Goal: Check status: Check status

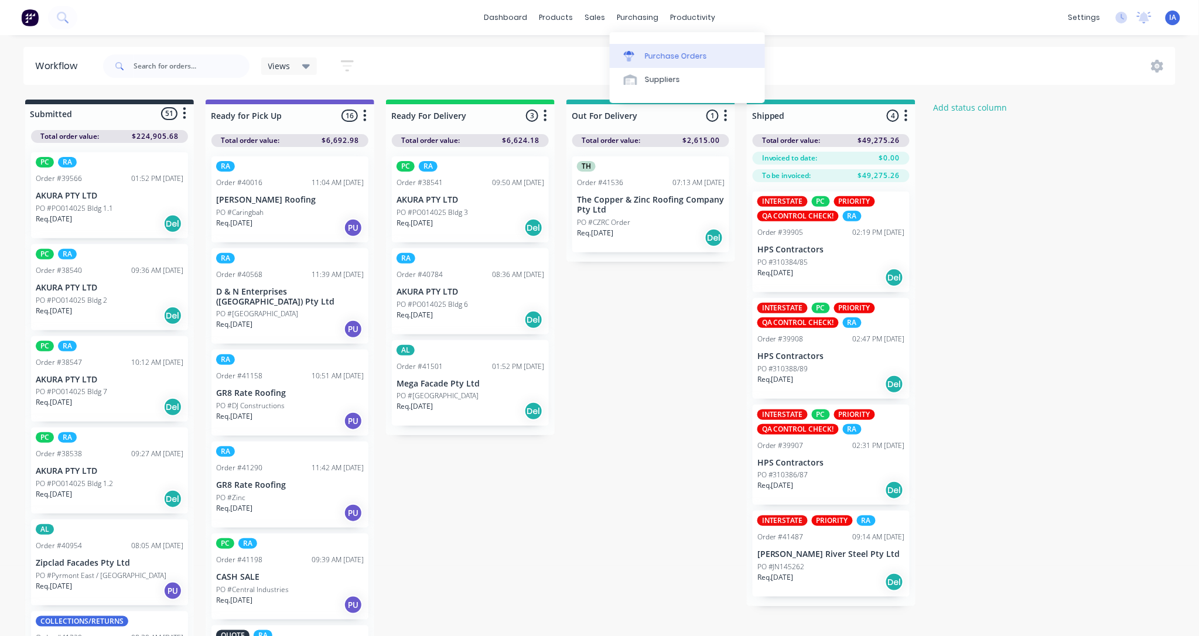
drag, startPoint x: 0, startPoint y: 0, endPoint x: 660, endPoint y: 52, distance: 661.9
click at [660, 52] on div "Purchase Orders" at bounding box center [676, 56] width 62 height 11
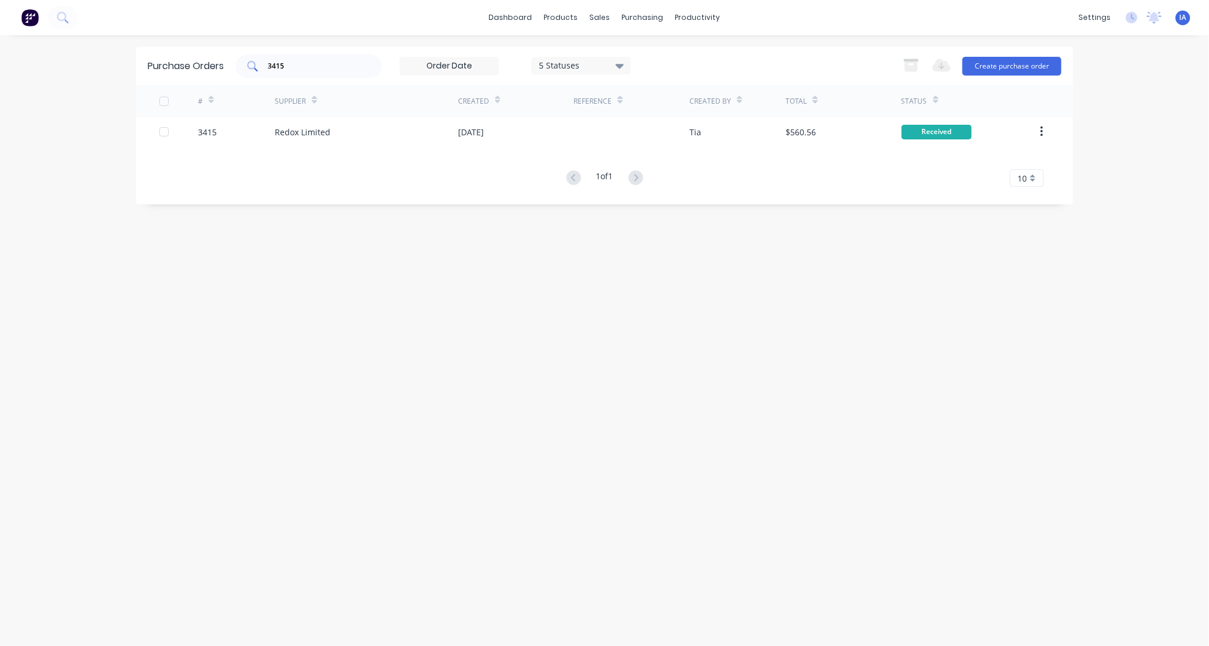
click at [297, 67] on input "3415" at bounding box center [314, 66] width 97 height 12
type input "3"
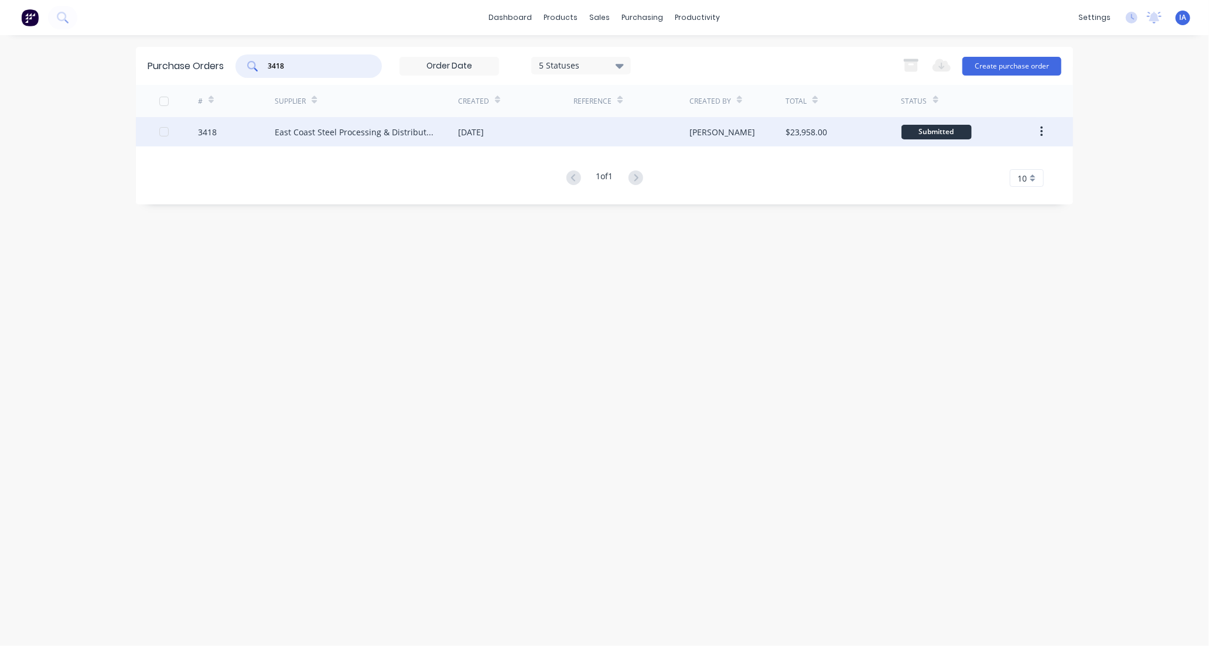
type input "3418"
click at [381, 136] on div "East Coast Steel Processing & Distribution" at bounding box center [355, 132] width 160 height 12
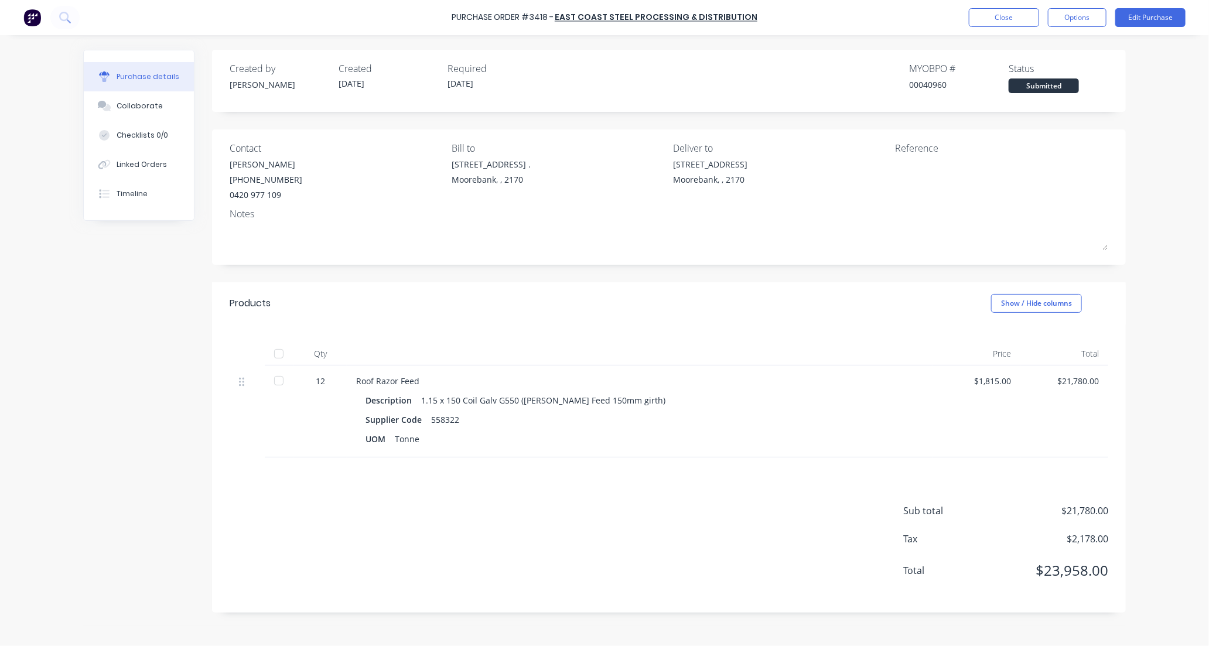
click at [277, 357] on div at bounding box center [278, 353] width 23 height 23
click at [135, 104] on div "Collaborate" at bounding box center [140, 106] width 46 height 11
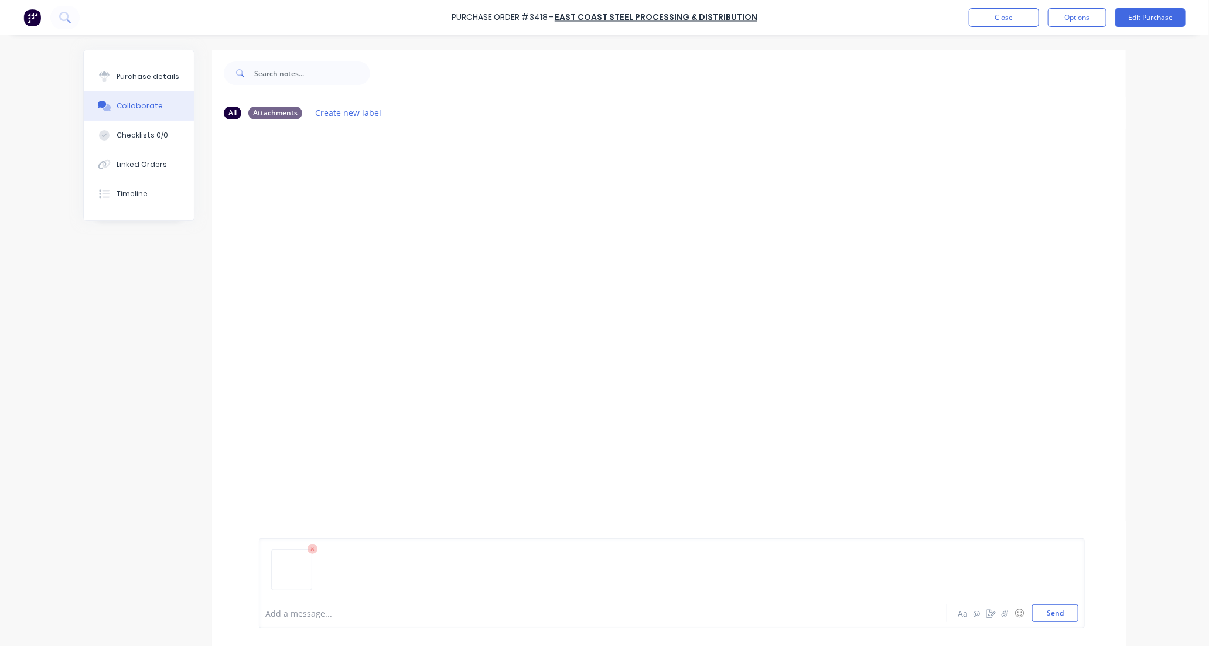
click at [288, 555] on img at bounding box center [291, 555] width 30 height 0
click at [1052, 610] on button "Send" at bounding box center [1055, 613] width 46 height 18
click at [1013, 13] on button "Close" at bounding box center [1004, 17] width 70 height 19
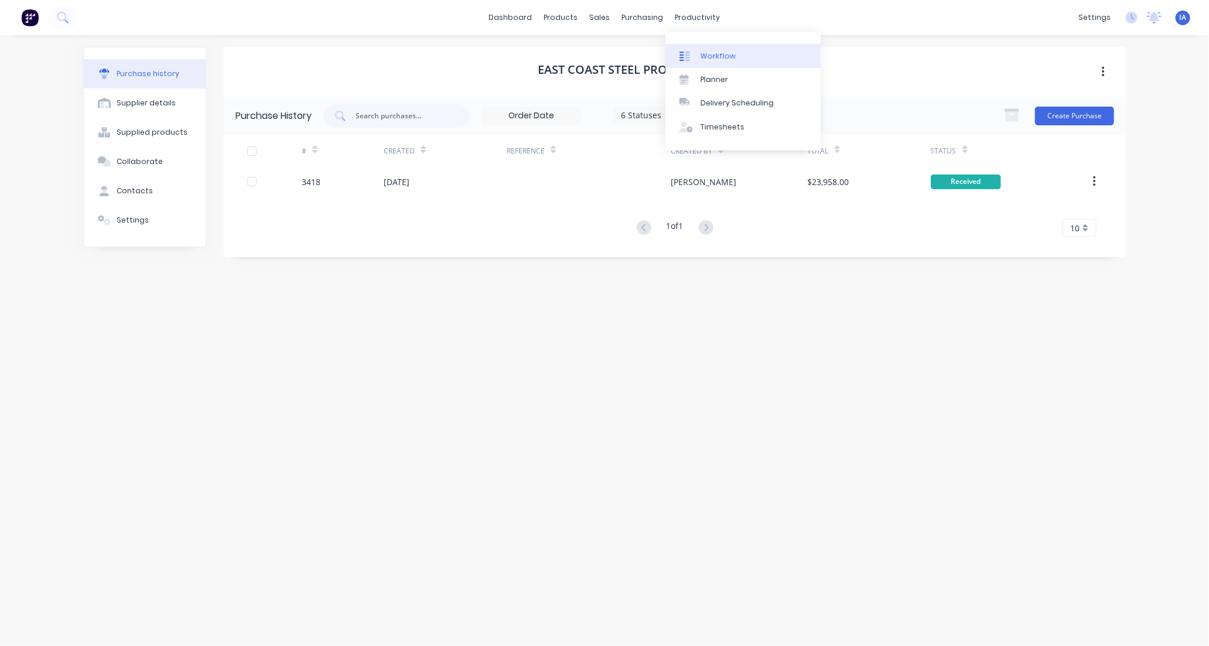
click at [727, 56] on div "Workflow" at bounding box center [717, 56] width 35 height 11
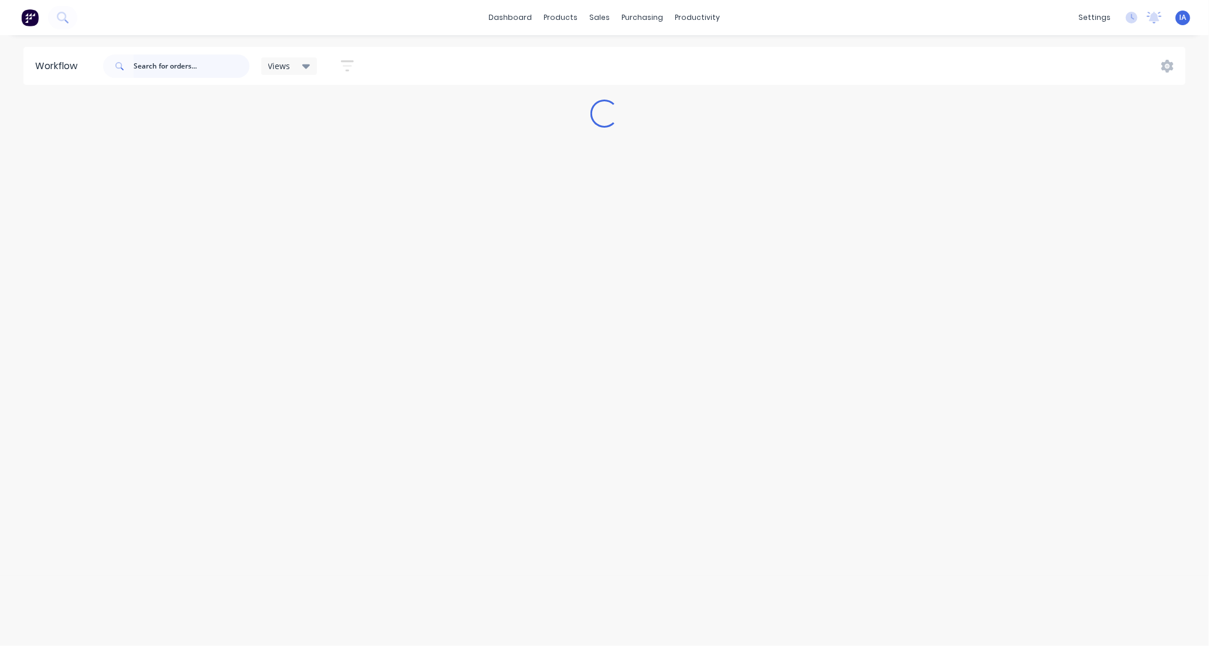
click at [190, 62] on input "text" at bounding box center [192, 65] width 116 height 23
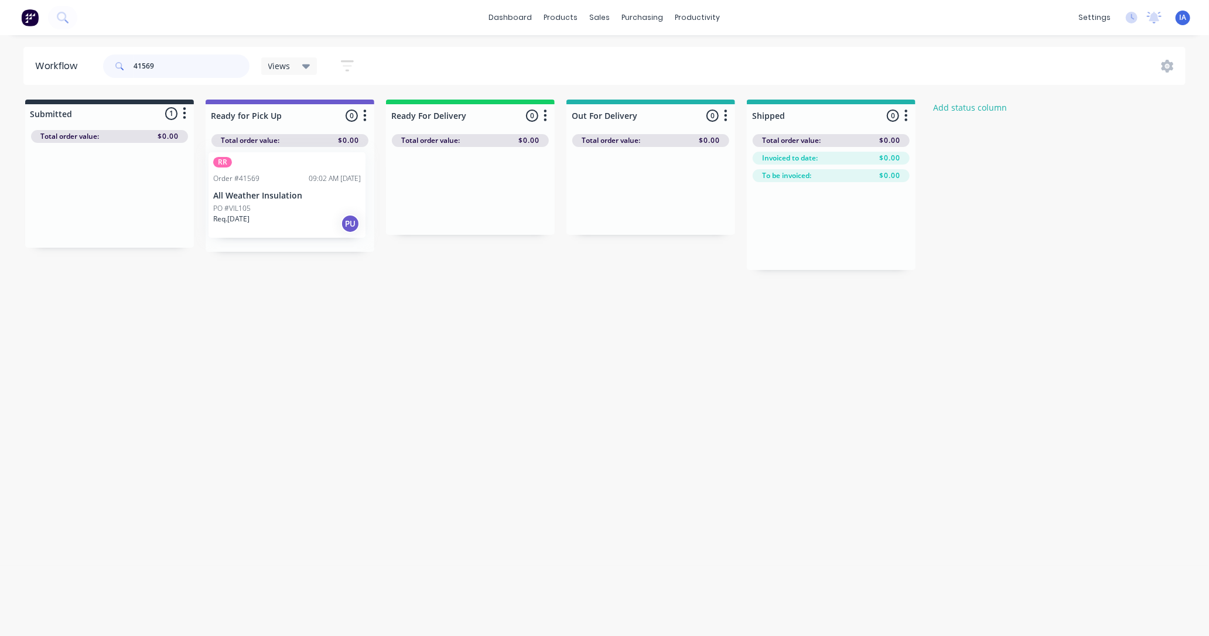
drag, startPoint x: 113, startPoint y: 221, endPoint x: 291, endPoint y: 223, distance: 178.0
click at [291, 223] on div "Submitted 1 Status colour #273444 hex #273444 Save Cancel Summaries Total order…" at bounding box center [628, 185] width 1274 height 170
type input "4"
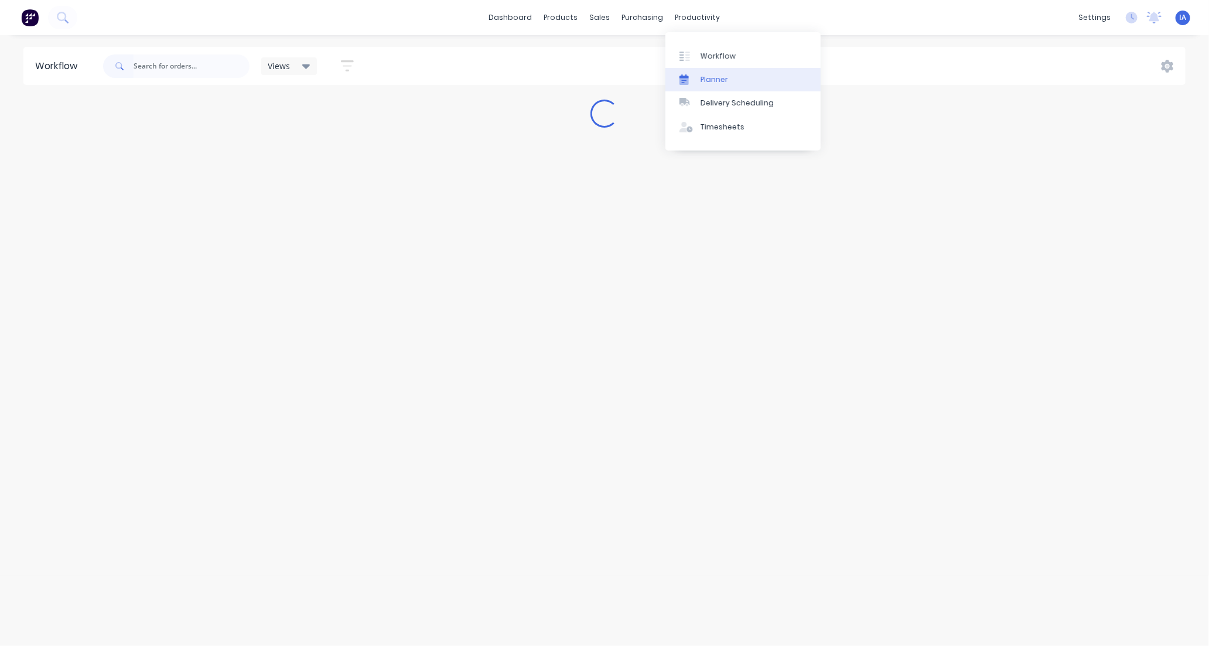
click at [716, 74] on div "Planner" at bounding box center [714, 79] width 28 height 11
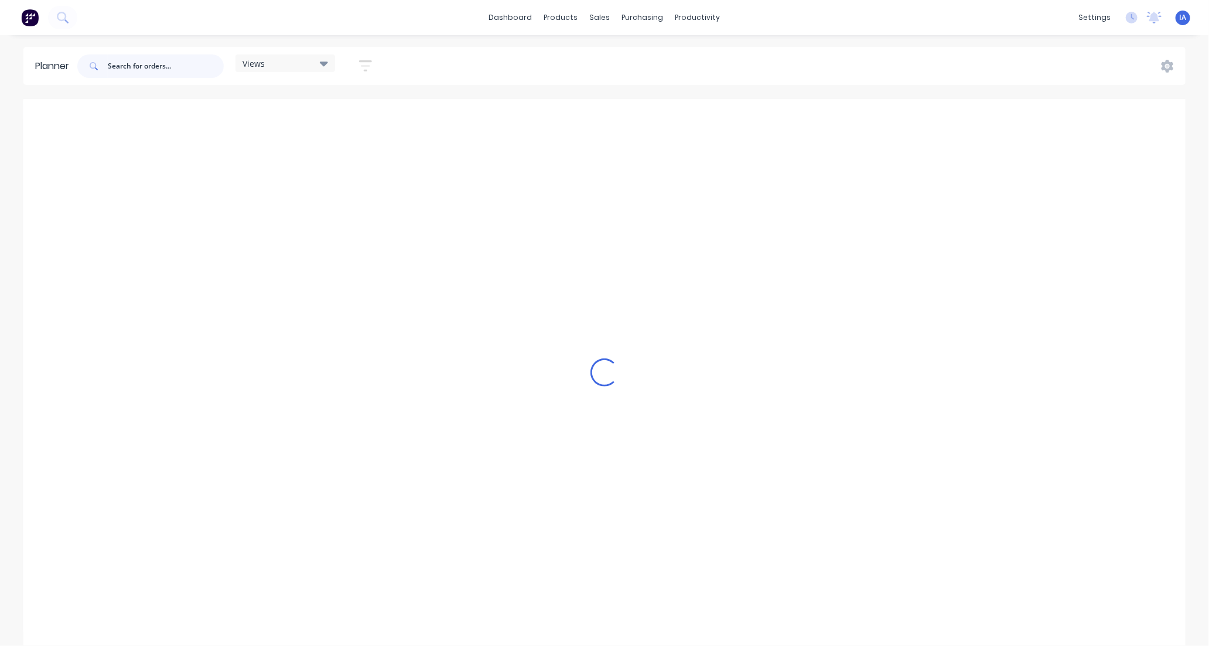
click at [150, 74] on input "text" at bounding box center [166, 65] width 116 height 23
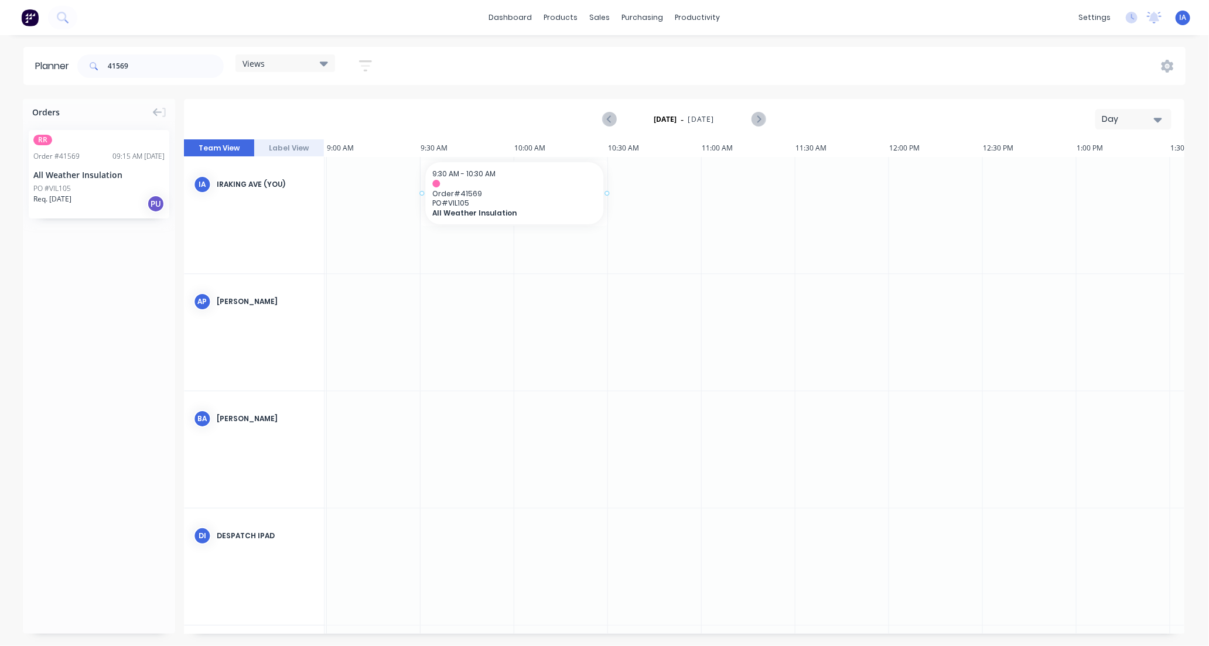
drag, startPoint x: 148, startPoint y: 196, endPoint x: 509, endPoint y: 182, distance: 361.6
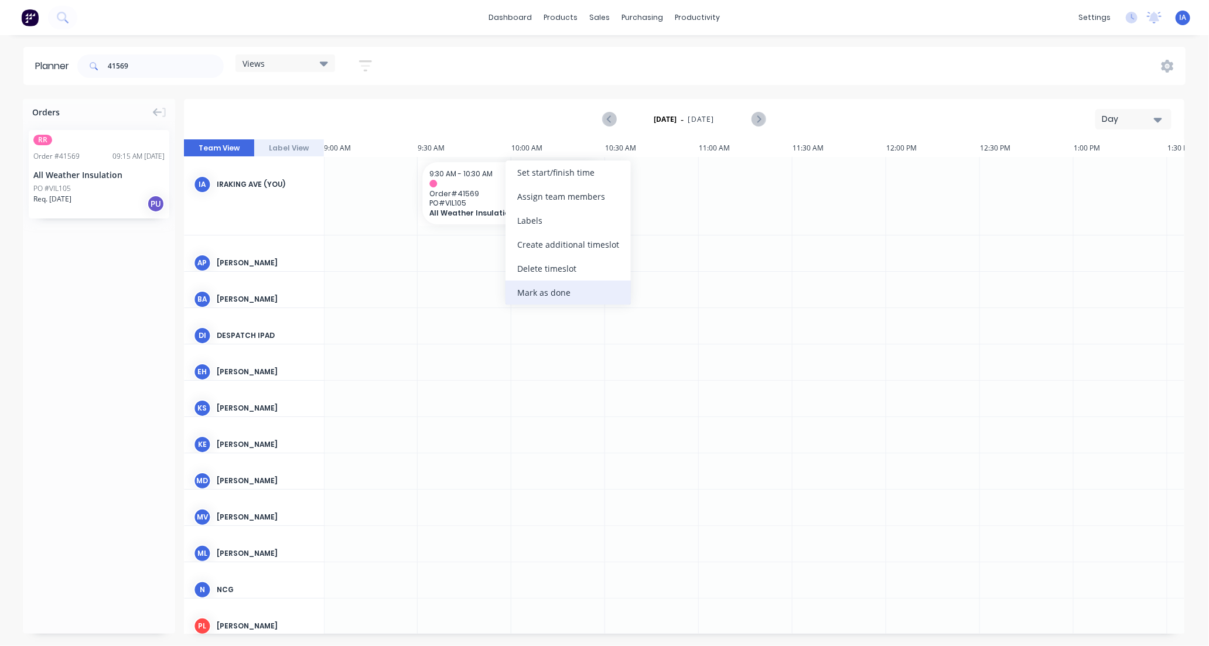
click at [574, 297] on div "Mark as done" at bounding box center [567, 292] width 125 height 24
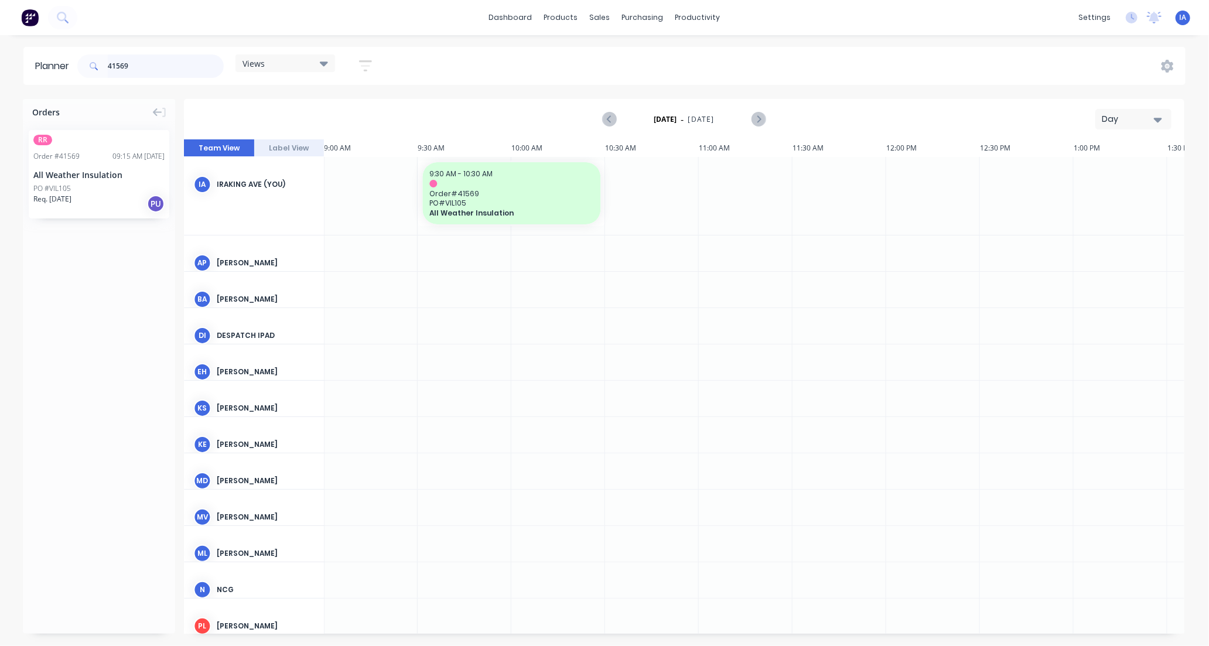
click at [144, 65] on input "41569" at bounding box center [166, 65] width 116 height 23
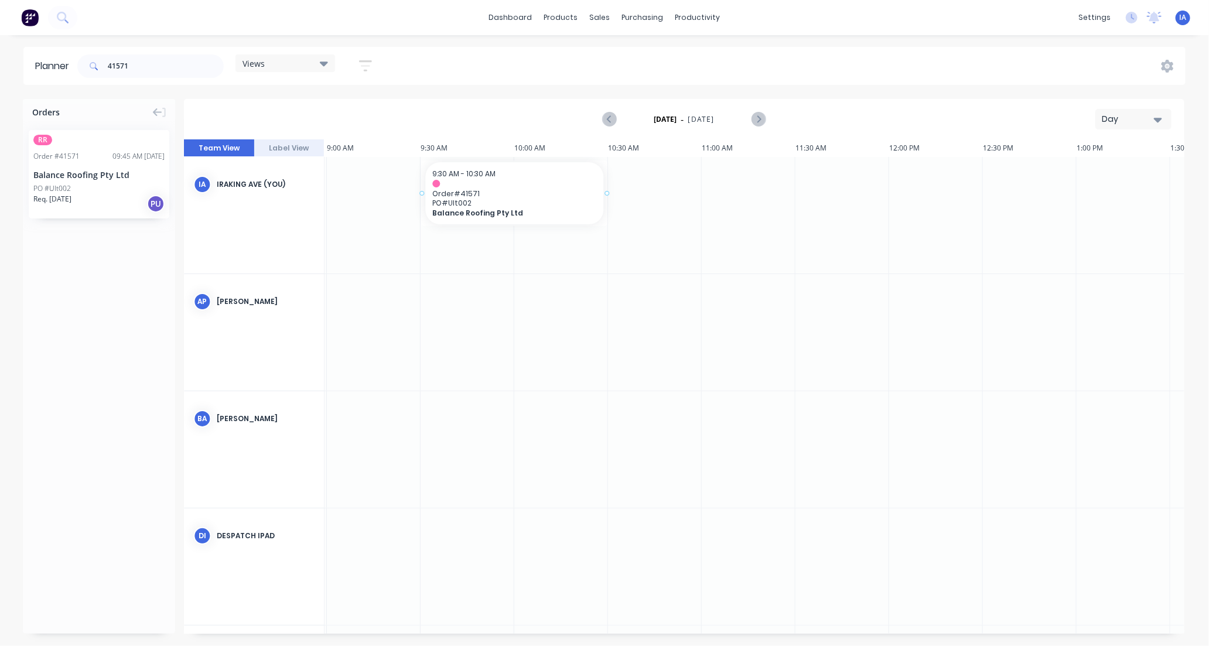
drag, startPoint x: 113, startPoint y: 189, endPoint x: 493, endPoint y: 169, distance: 380.6
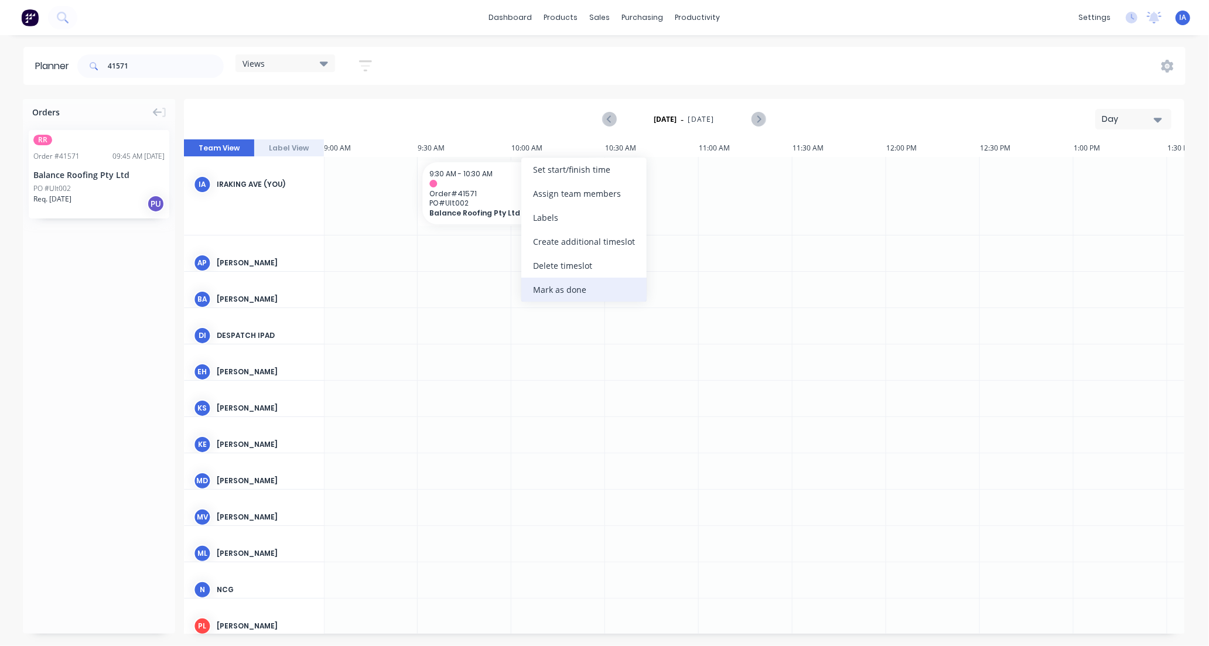
click at [566, 289] on div "Mark as done" at bounding box center [583, 290] width 125 height 24
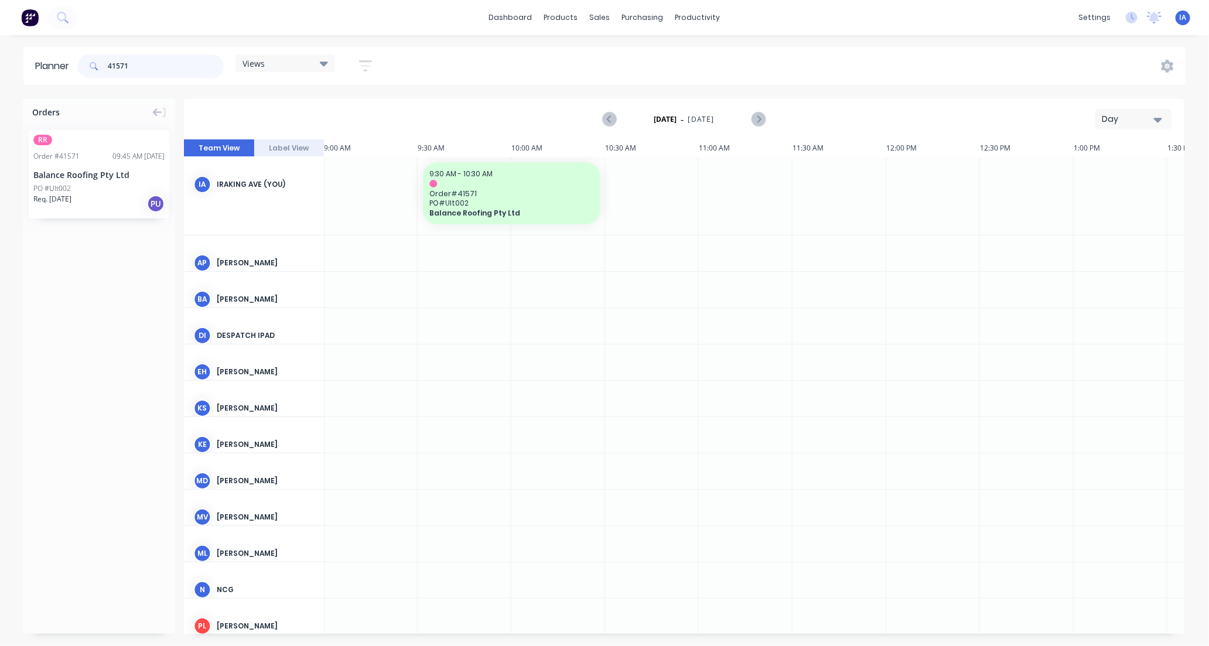
click at [146, 66] on input "41571" at bounding box center [166, 65] width 116 height 23
type input "4"
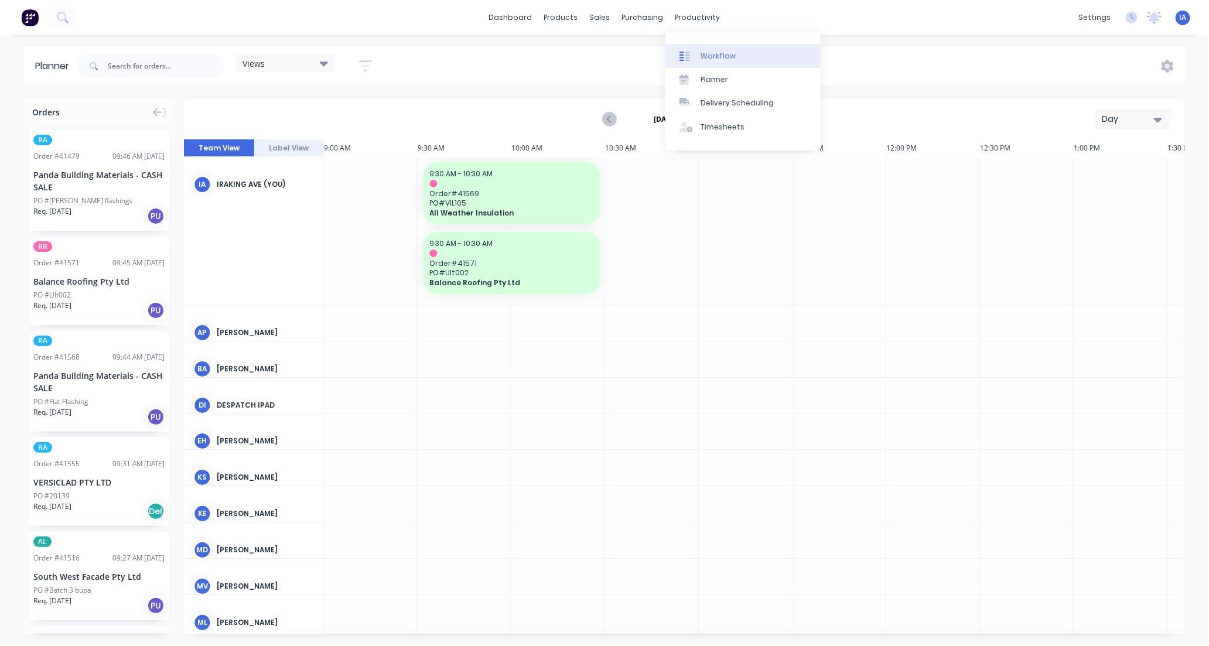
click at [728, 57] on div "Workflow" at bounding box center [717, 56] width 35 height 11
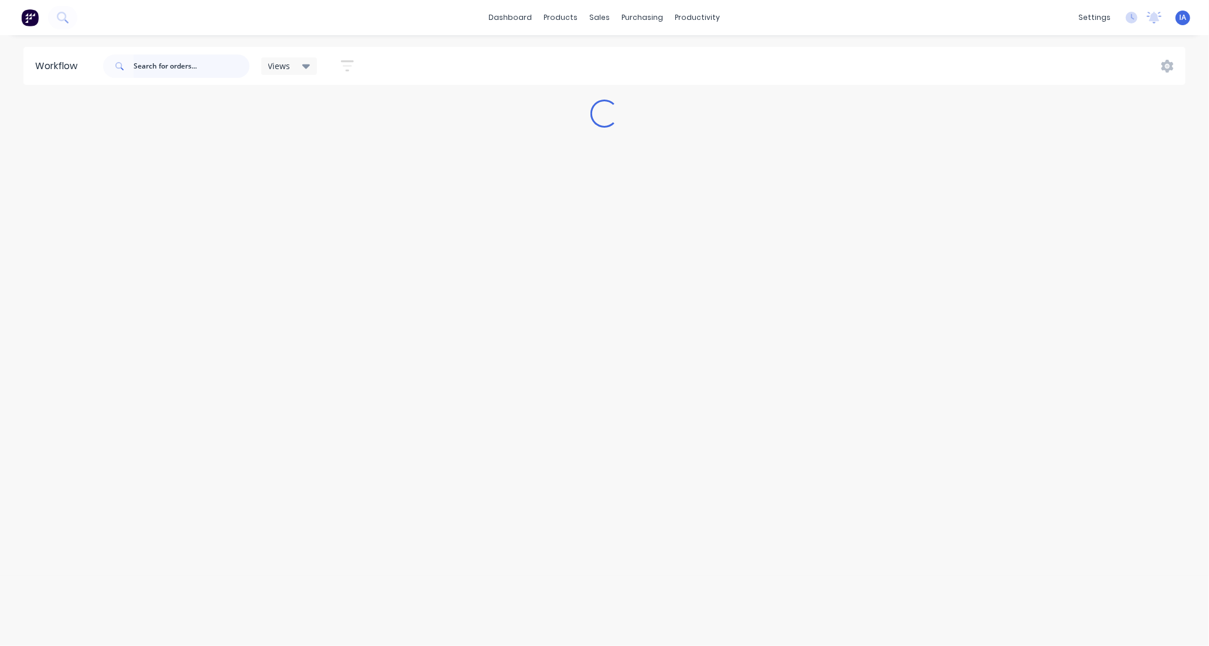
click at [160, 63] on input "text" at bounding box center [192, 65] width 116 height 23
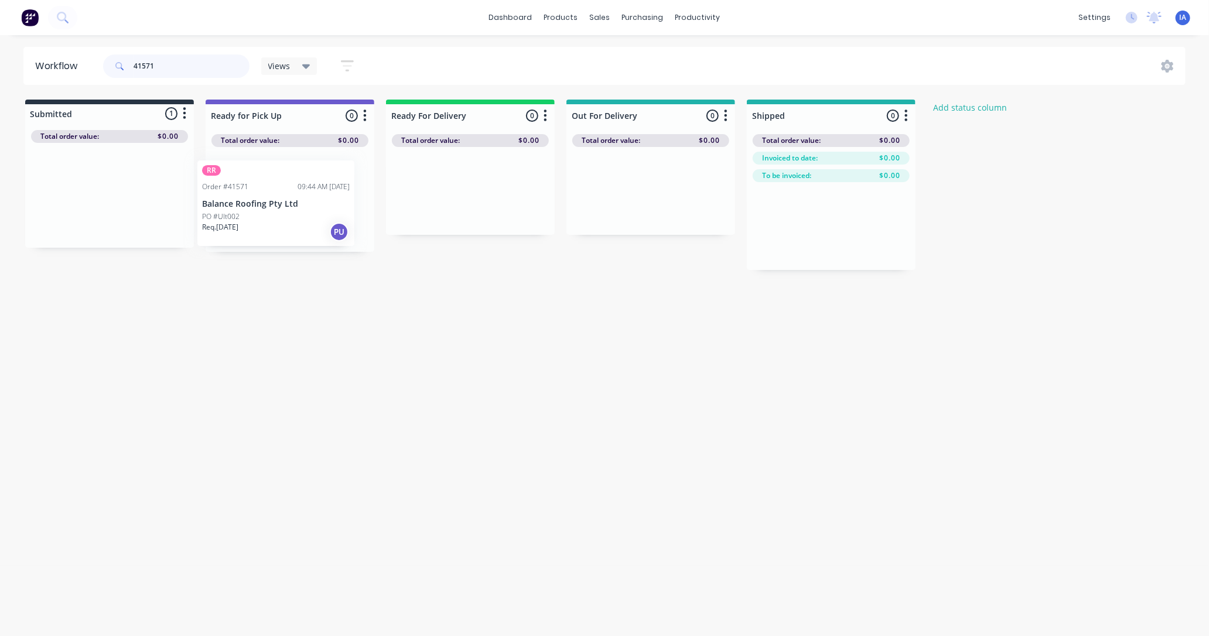
drag, startPoint x: 139, startPoint y: 201, endPoint x: 310, endPoint y: 209, distance: 171.2
click at [310, 209] on div "Submitted 1 Status colour #273444 hex #273444 Save Cancel Summaries Total order…" at bounding box center [628, 185] width 1274 height 170
click at [310, 209] on div at bounding box center [290, 199] width 169 height 105
click at [512, 289] on div "Workflow 41571 Views Save new view None (Default) edit AL edit ALL edit BB & TH…" at bounding box center [604, 330] width 1209 height 566
click at [170, 60] on input "41571" at bounding box center [192, 65] width 116 height 23
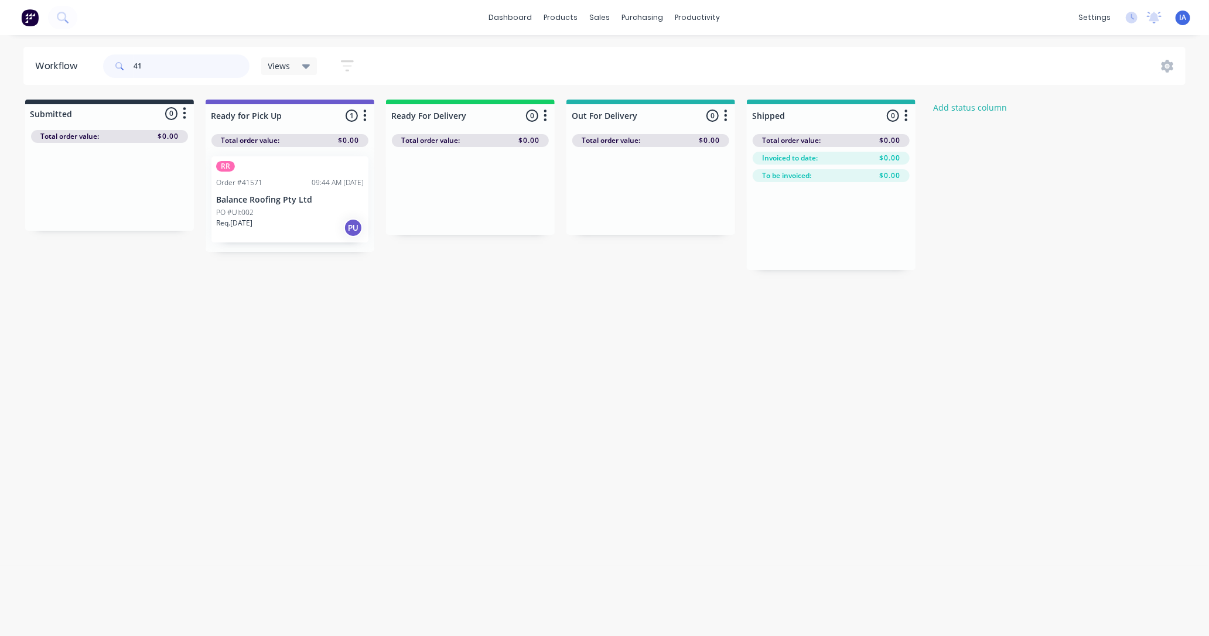
type input "4"
